Goal: Task Accomplishment & Management: Complete application form

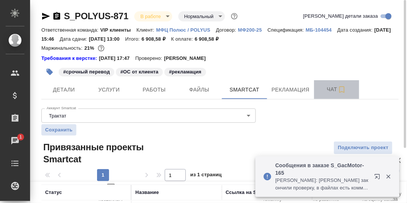
click at [333, 87] on span "Чат" at bounding box center [336, 89] width 36 height 9
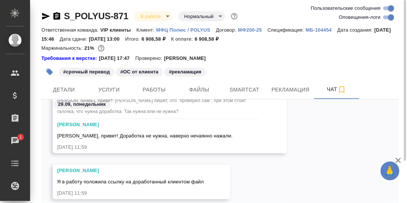
scroll to position [37, 0]
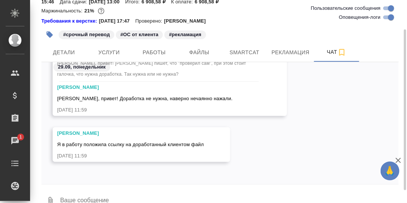
click at [110, 191] on textarea at bounding box center [228, 201] width 339 height 26
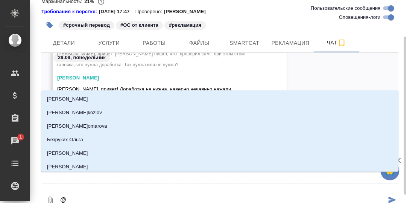
type textarea "@Г"
type input "Г"
type textarea "@Гр"
type input "Гр"
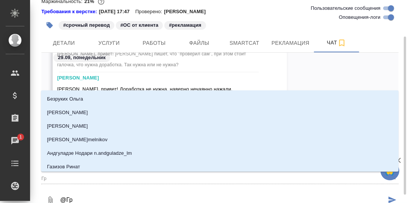
type textarea "@Гра"
type input "Гра"
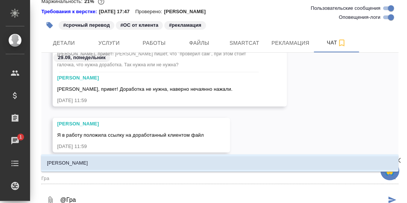
click at [88, 163] on li "[PERSON_NAME]" at bounding box center [219, 163] width 357 height 14
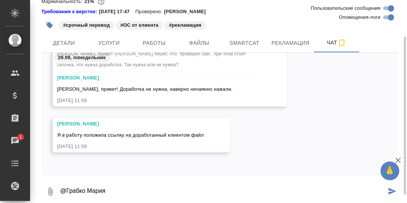
click at [105, 189] on textarea "@Грабко Мария" at bounding box center [222, 191] width 327 height 26
paste textarea "[URL][DOMAIN_NAME]"
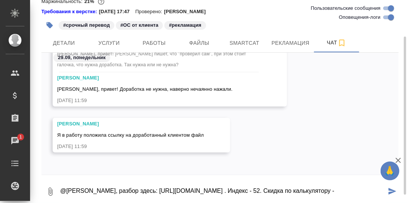
click at [353, 197] on textarea "@[PERSON_NAME], разбор здесь: [URL][DOMAIN_NAME] . Индекс - 52. Скидка по кальк…" at bounding box center [222, 191] width 327 height 26
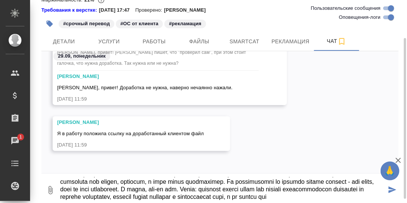
scroll to position [80, 0]
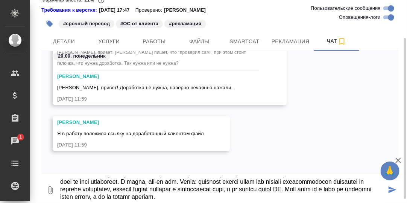
type textarea "@Loremi Dolor, sitame conse: adipi://elits.doeiusm.tem/inci/utlab/etdol/3398166…"
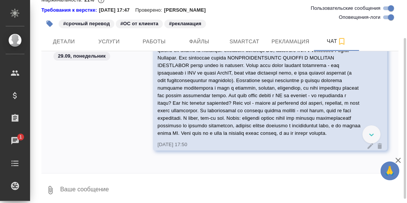
scroll to position [59722, 0]
click at [110, 192] on textarea at bounding box center [228, 190] width 339 height 26
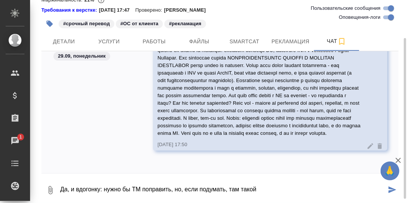
type textarea "Да, и вдогонку: нужно бы ТМ поправить, но, если подумать, там такой"
drag, startPoint x: 262, startPoint y: 191, endPoint x: 58, endPoint y: 172, distance: 204.9
click at [59, 179] on div "0 Да, и вдогонку: нужно бы ТМ поправить, но, если подумать, там такой" at bounding box center [219, 190] width 357 height 26
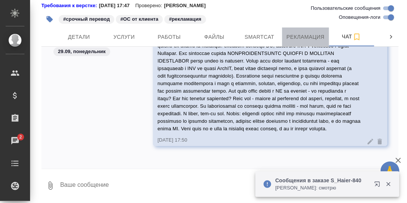
click at [298, 34] on span "Рекламация" at bounding box center [305, 36] width 38 height 9
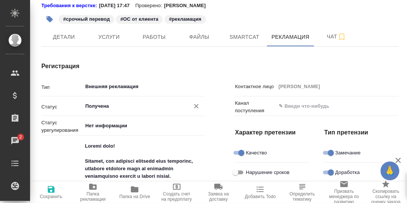
type textarea "x"
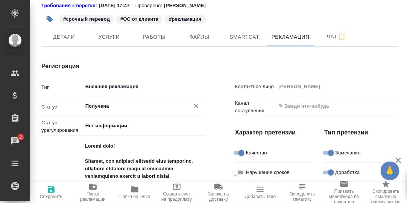
type textarea "x"
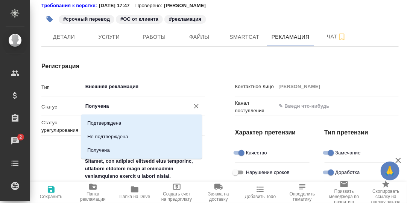
click at [132, 105] on input "Получена" at bounding box center [131, 105] width 93 height 9
click at [110, 119] on p "Подтверждена" at bounding box center [104, 123] width 34 height 8
type input "Подтверждена"
type textarea "x"
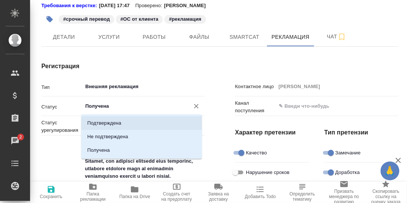
type textarea "x"
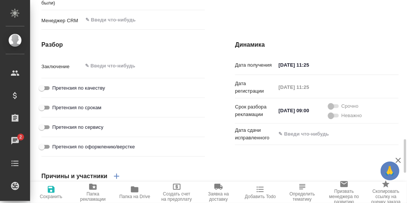
scroll to position [878, 0]
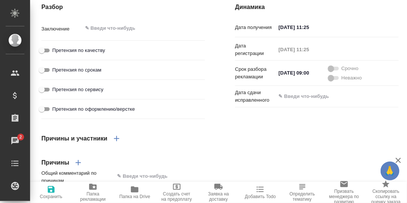
click at [48, 55] on input "Претензия по качеству" at bounding box center [41, 50] width 27 height 9
checkbox input "true"
type textarea "x"
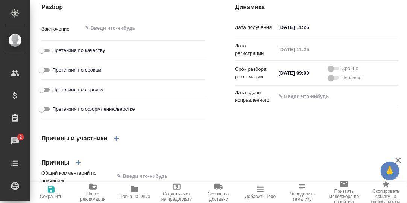
type textarea "x"
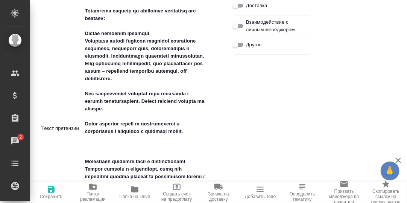
scroll to position [128, 0]
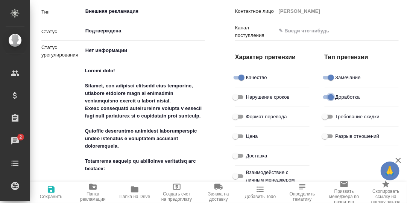
click at [318, 96] on input "Доработка" at bounding box center [330, 96] width 27 height 9
checkbox input "false"
type textarea "x"
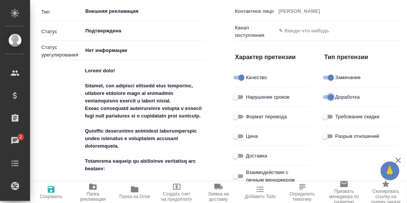
type textarea "x"
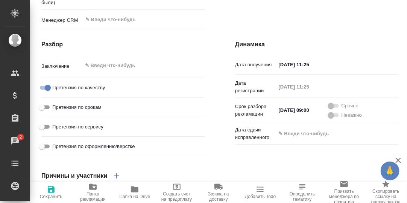
scroll to position [953, 0]
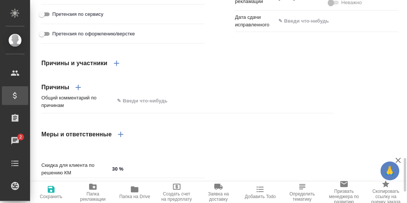
type textarea "x"
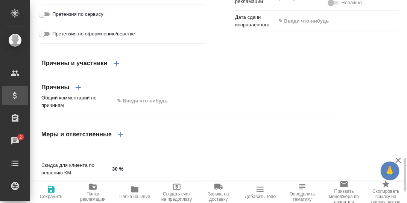
type textarea "x"
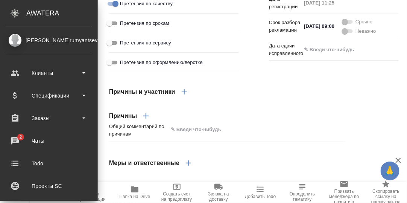
type textarea "x"
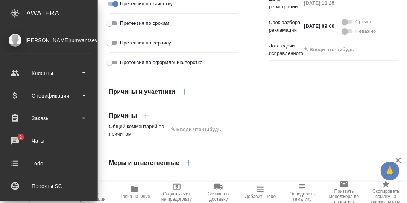
type textarea "x"
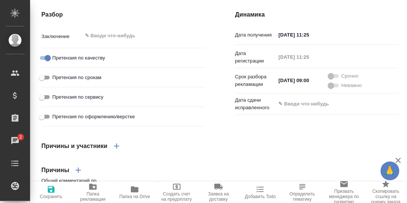
scroll to position [1030, 0]
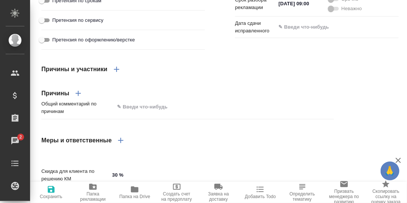
click at [79, 98] on icon "button" at bounding box center [78, 93] width 9 height 9
type textarea "x"
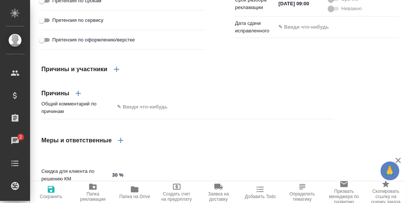
type textarea "x"
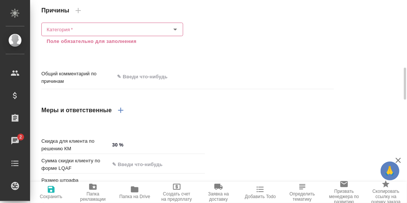
scroll to position [947, 0]
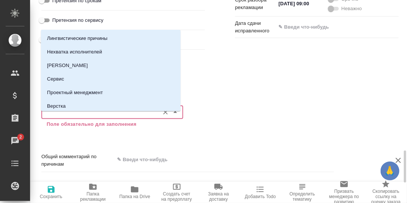
click at [67, 116] on input "Категория   *" at bounding box center [100, 111] width 112 height 9
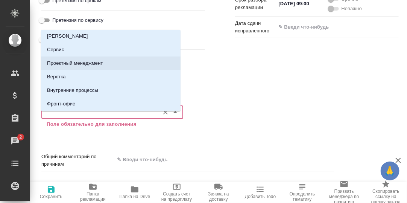
scroll to position [37, 0]
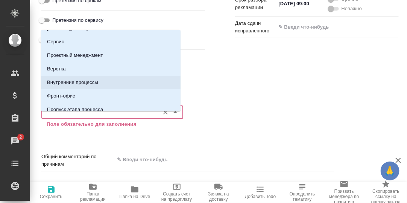
click at [87, 81] on p "Внутренние процессы" at bounding box center [72, 83] width 51 height 8
type textarea "x"
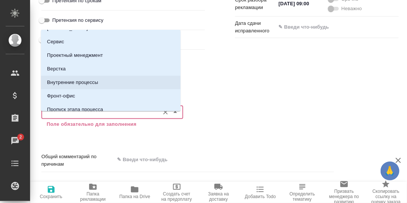
type textarea "x"
type input "Внутренние процессы"
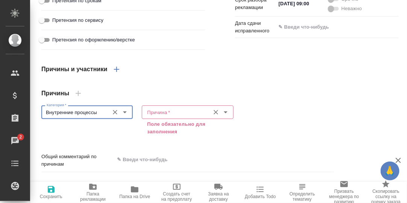
click at [176, 116] on input "Причина   *" at bounding box center [175, 111] width 62 height 9
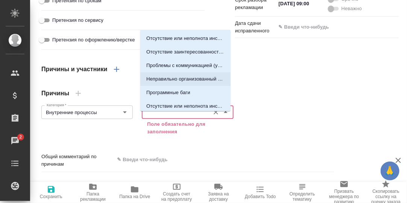
click at [180, 79] on p "Неправильно организованный производственный процесс (для клиента требуется особ…" at bounding box center [185, 79] width 78 height 8
type textarea "x"
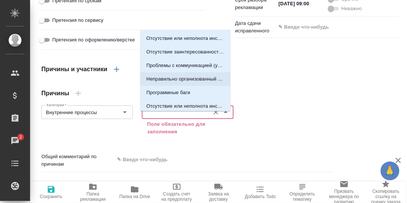
type textarea "x"
type input "Неправильно организованный производственный процесс (для клиента требуется особ…"
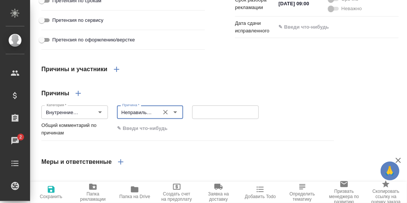
click at [207, 115] on textarea at bounding box center [225, 112] width 56 height 6
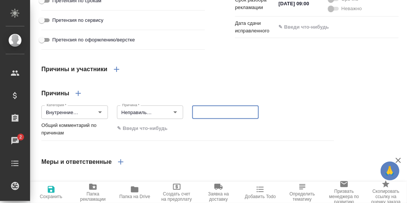
type textarea "x"
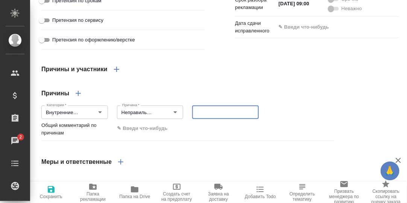
type textarea "x"
type textarea "Т"
type textarea "x"
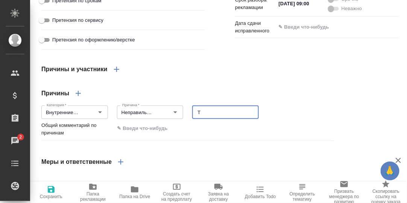
type textarea "x"
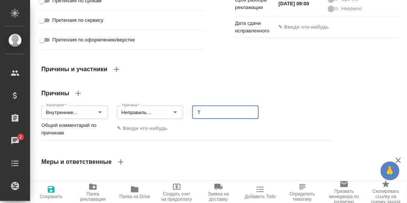
type textarea "Те"
type textarea "x"
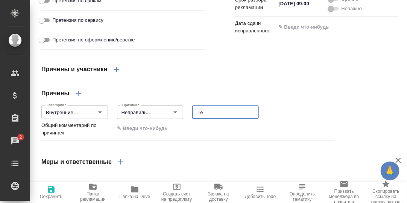
type textarea "x"
type textarea "Тек"
type textarea "x"
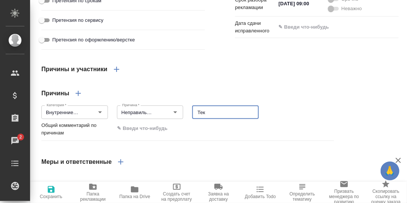
type textarea "x"
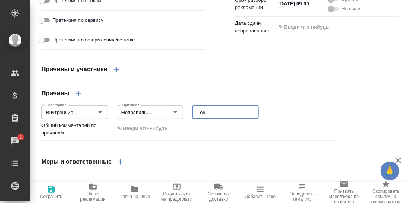
type textarea "x"
type textarea "Текс"
type textarea "x"
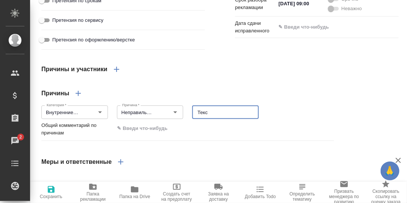
type textarea "x"
type textarea "Текст"
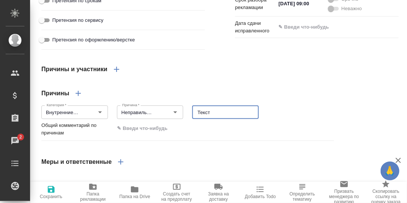
type textarea "x"
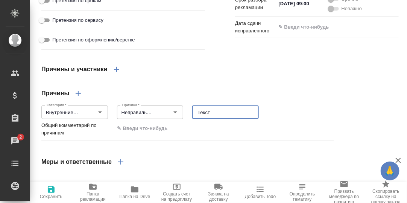
type textarea "x"
type textarea "Текст"
type textarea "x"
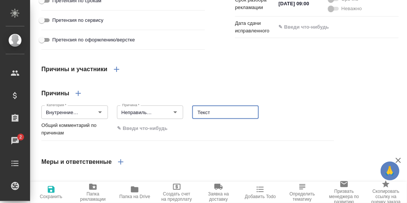
type textarea "x"
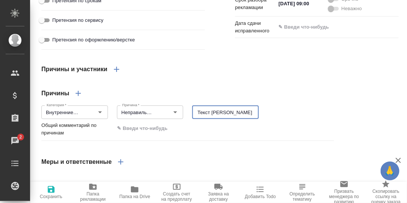
type textarea "Текст на"
type textarea "x"
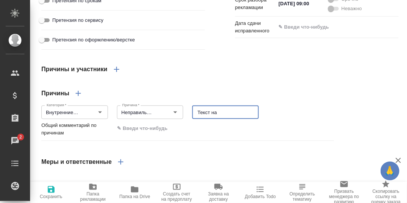
type textarea "x"
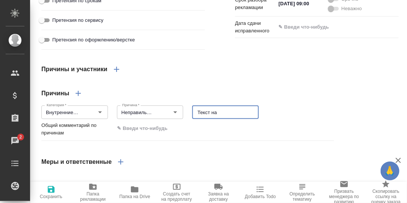
type textarea "x"
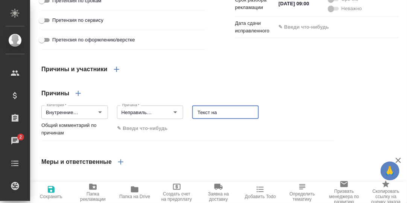
type textarea "Текст на"
type textarea "x"
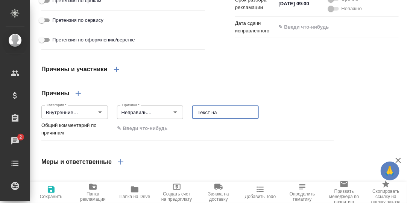
type textarea "x"
type textarea "Текст на [PERSON_NAME]"
type textarea "x"
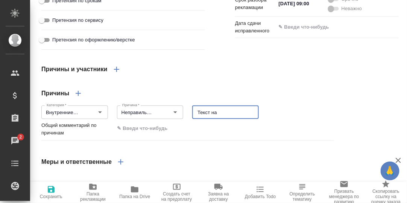
type textarea "x"
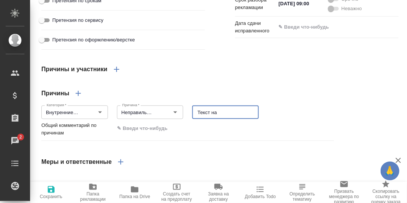
type textarea "x"
type textarea "Текст на [PERSON_NAME]"
type textarea "x"
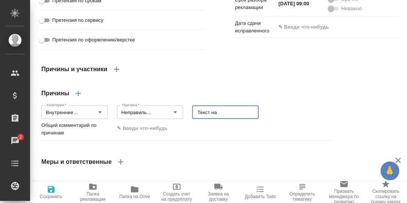
type textarea "x"
type textarea "Текст на кит"
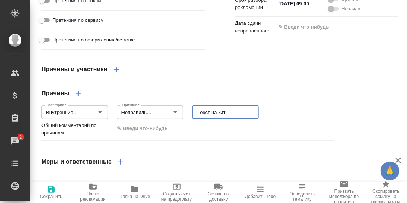
type textarea "x"
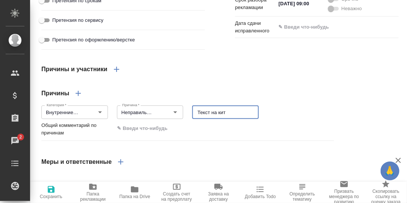
type textarea "x"
type textarea "Текст на кита"
type textarea "x"
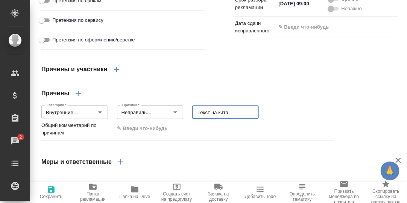
type textarea "x"
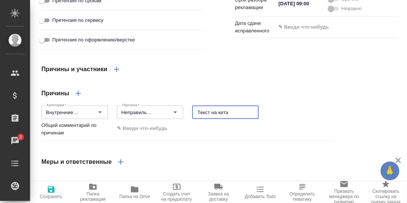
type textarea "Текст на [GEOGRAPHIC_DATA]"
type textarea "x"
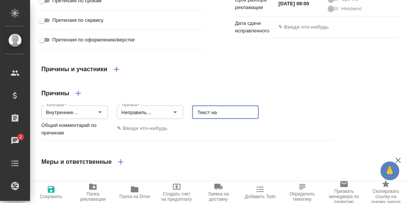
type textarea "x"
type textarea "Текст на китайс"
type textarea "x"
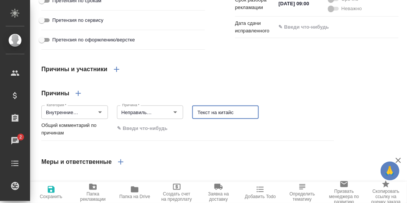
type textarea "x"
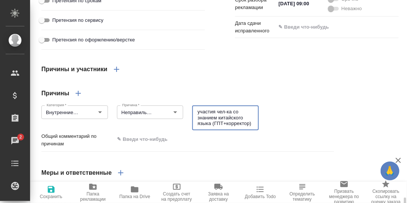
scroll to position [1022, 0]
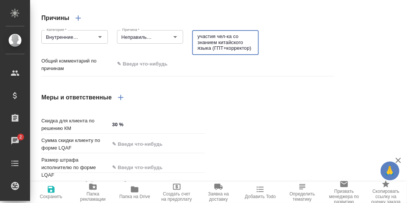
click at [148, 70] on textarea at bounding box center [224, 63] width 219 height 13
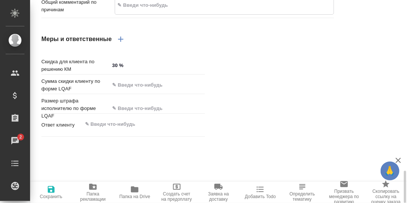
scroll to position [1082, 0]
click at [129, 89] on input "text" at bounding box center [156, 84] width 95 height 11
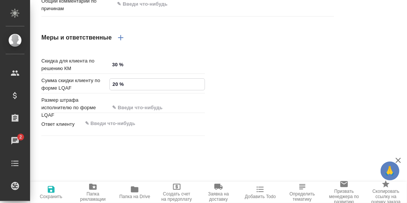
click at [252, 87] on div "Скидка для клиента по решению КМ 30 % Сумма скидки клиенту по форме LQAF 20 % Р…" at bounding box center [219, 98] width 387 height 112
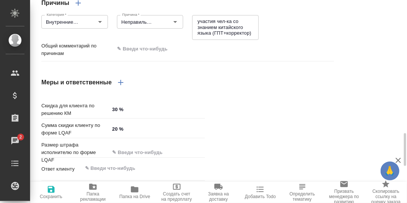
scroll to position [1056, 0]
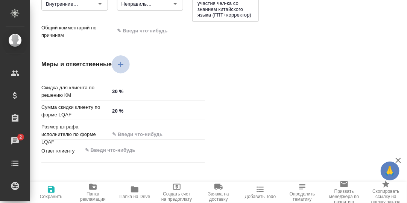
click at [121, 67] on icon "button" at bounding box center [120, 64] width 5 height 5
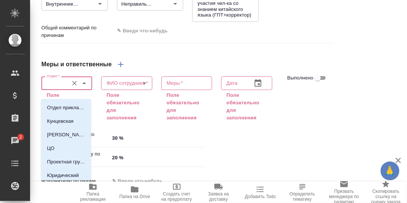
click at [56, 88] on input "Отдел   *" at bounding box center [54, 83] width 21 height 9
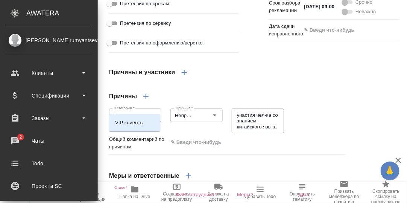
scroll to position [1132, 0]
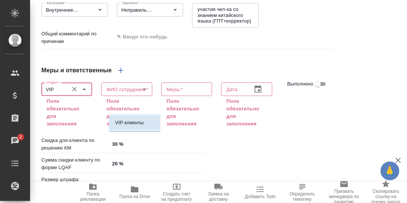
click at [127, 121] on p "VIP клиенты" at bounding box center [129, 123] width 29 height 8
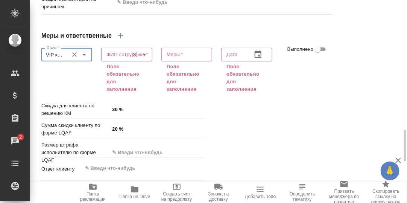
scroll to position [1050, 0]
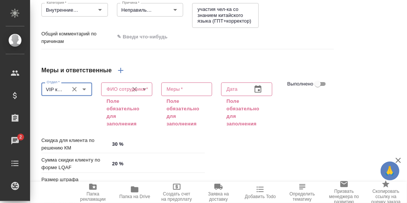
click at [116, 94] on input "ФИО сотрудника   *" at bounding box center [113, 89] width 21 height 9
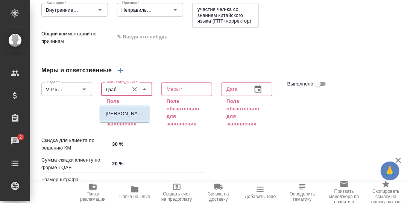
click at [121, 115] on p "[PERSON_NAME]" at bounding box center [125, 114] width 38 height 8
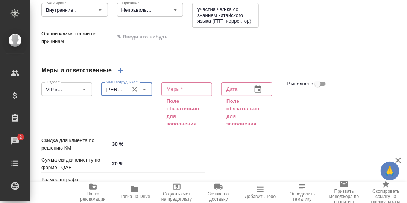
click at [183, 92] on textarea at bounding box center [186, 89] width 40 height 6
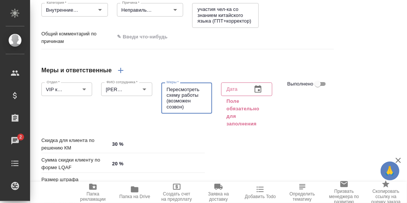
click at [254, 92] on icon "button" at bounding box center [257, 89] width 7 height 8
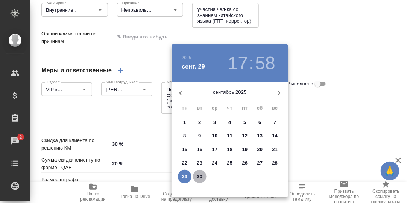
click at [199, 176] on p "30" at bounding box center [200, 176] width 6 height 8
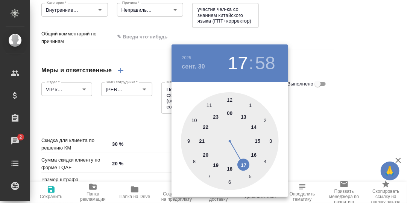
click at [230, 168] on div at bounding box center [230, 141] width 98 height 98
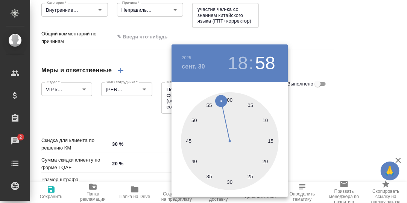
click at [229, 99] on div at bounding box center [230, 141] width 98 height 98
click at [349, 112] on div at bounding box center [203, 101] width 407 height 203
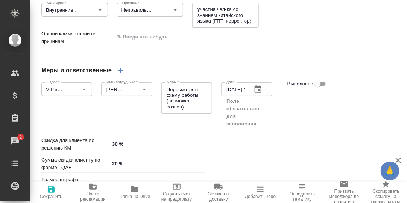
scroll to position [1097, 0]
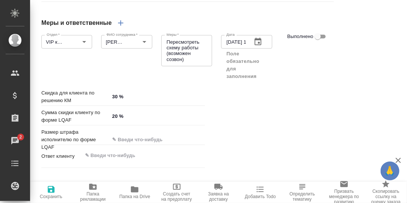
click at [53, 191] on icon "button" at bounding box center [51, 189] width 7 height 7
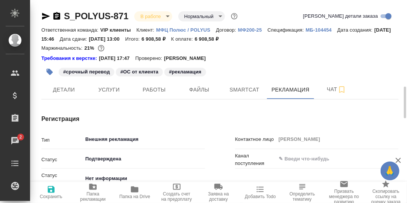
scroll to position [75, 0]
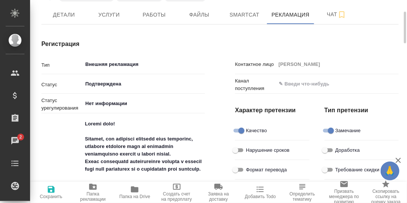
click at [50, 191] on icon "button" at bounding box center [51, 189] width 7 height 7
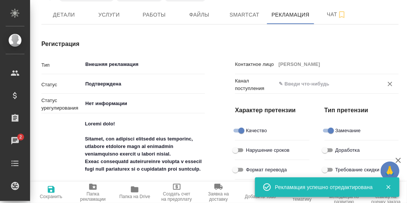
scroll to position [0, 0]
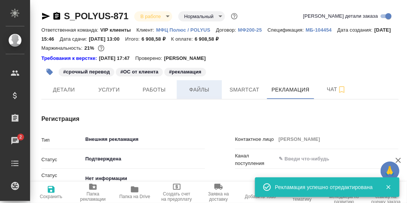
drag, startPoint x: 151, startPoint y: 90, endPoint x: 213, endPoint y: 89, distance: 62.8
click at [151, 90] on span "Работы" at bounding box center [154, 89] width 36 height 9
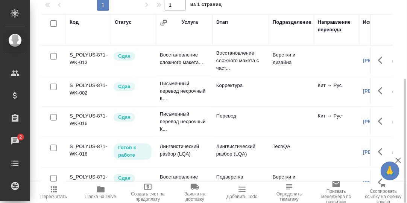
scroll to position [18, 0]
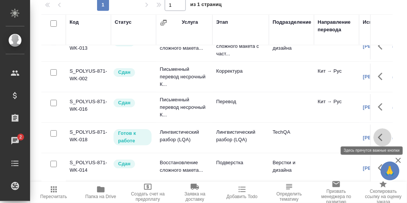
click at [378, 133] on icon "button" at bounding box center [382, 137] width 9 height 9
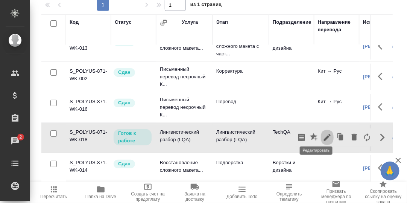
click at [324, 134] on icon "button" at bounding box center [327, 137] width 7 height 7
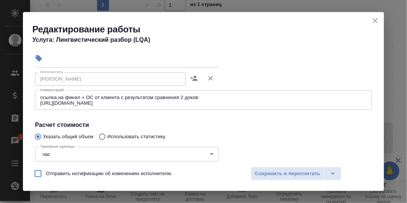
scroll to position [75, 0]
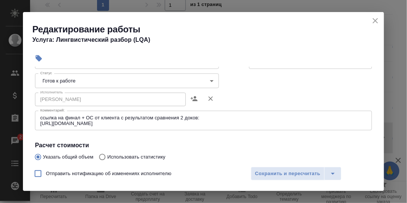
click at [208, 80] on body "🙏 .cls-1 fill:#fff; AWATERA [PERSON_NAME] d.rumyantseva Клиенты Спецификации За…" at bounding box center [203, 101] width 407 height 203
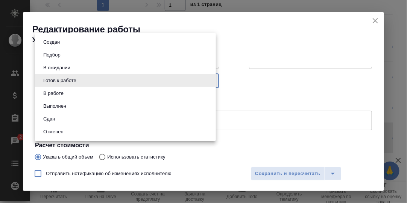
click at [59, 119] on li "Сдан" at bounding box center [125, 118] width 181 height 13
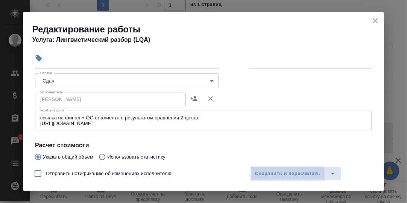
drag, startPoint x: 280, startPoint y: 172, endPoint x: 352, endPoint y: 120, distance: 88.7
click at [281, 171] on span "Сохранить и пересчитать" at bounding box center [287, 173] width 65 height 9
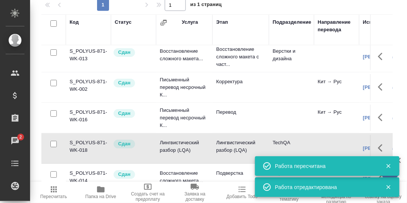
scroll to position [0, 0]
